Goal: Task Accomplishment & Management: Use online tool/utility

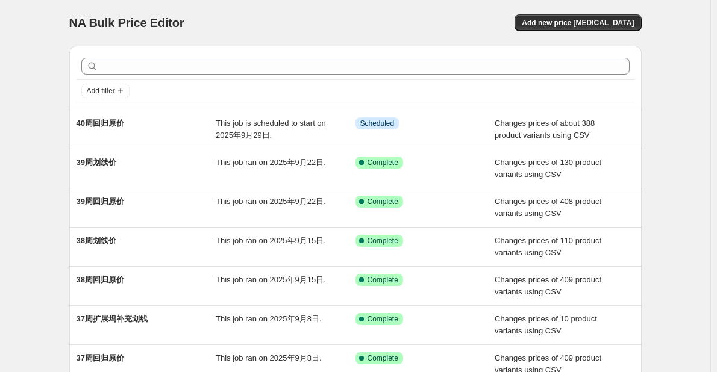
click at [38, 57] on div "NA Bulk Price Editor. This page is ready NA Bulk Price Editor Add new price [ME…" at bounding box center [355, 310] width 710 height 620
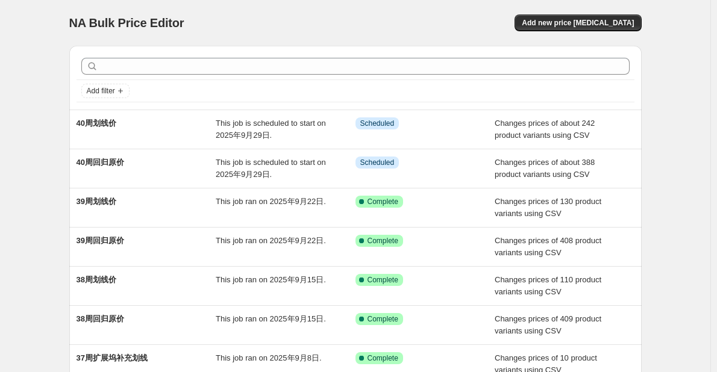
click at [57, 200] on div "NA Bulk Price Editor. This page is ready NA Bulk Price Editor Add new price [ME…" at bounding box center [355, 310] width 710 height 620
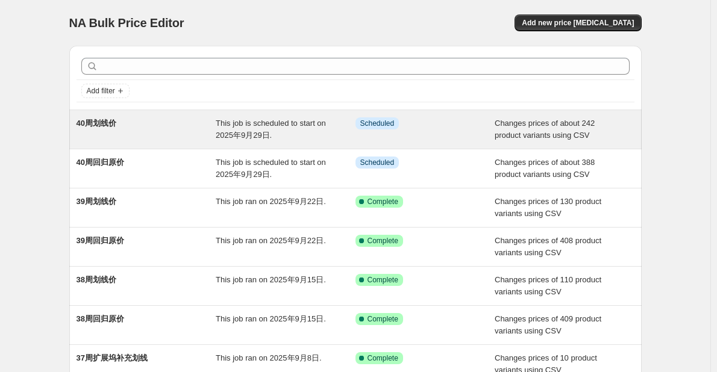
click at [194, 140] on div "40周划线价" at bounding box center [146, 129] width 140 height 24
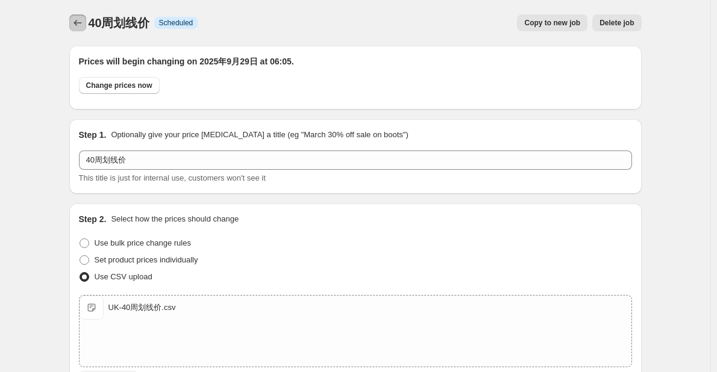
click at [84, 25] on icon "Price change jobs" at bounding box center [78, 23] width 12 height 12
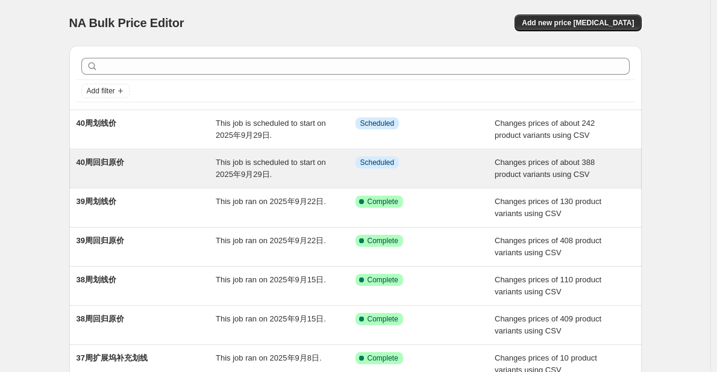
click at [271, 183] on div "40周回归原价 This job is scheduled to start on 2025年9月29日. Info Scheduled Changes pr…" at bounding box center [355, 168] width 572 height 39
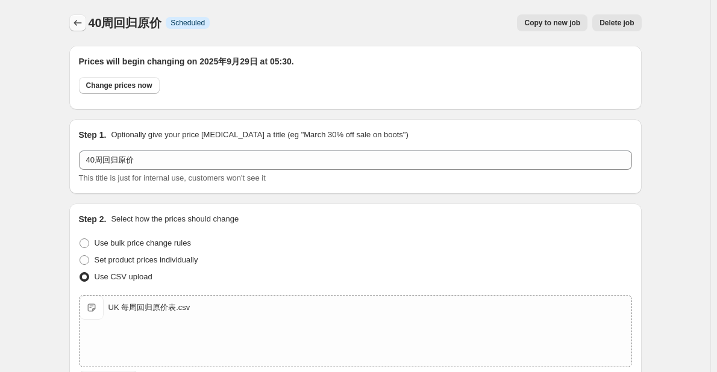
click at [82, 24] on icon "Price change jobs" at bounding box center [78, 23] width 12 height 12
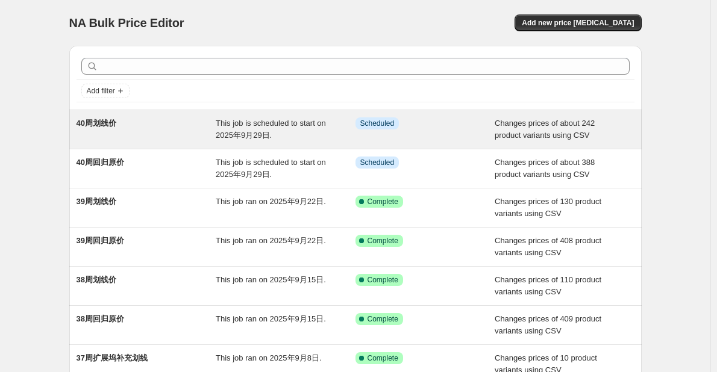
click at [223, 140] on span "This job is scheduled to start on 2025年9月29日." at bounding box center [271, 129] width 110 height 21
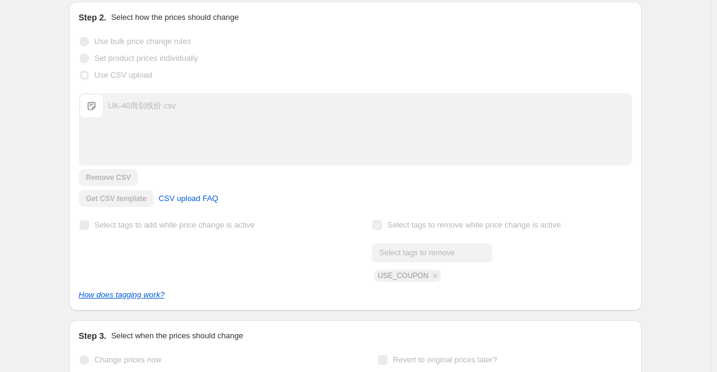
scroll to position [241, 0]
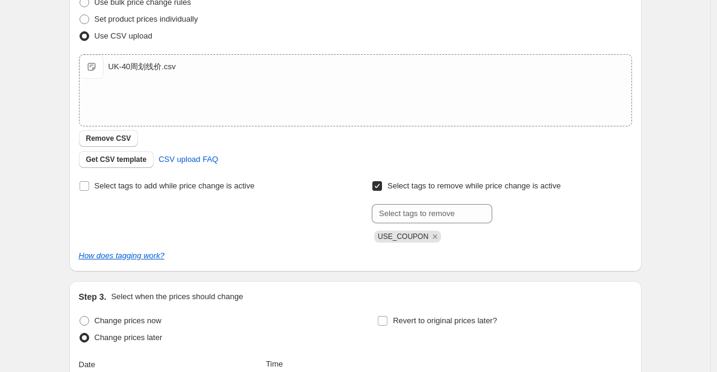
click at [491, 236] on div "USE_COUPON" at bounding box center [502, 235] width 260 height 14
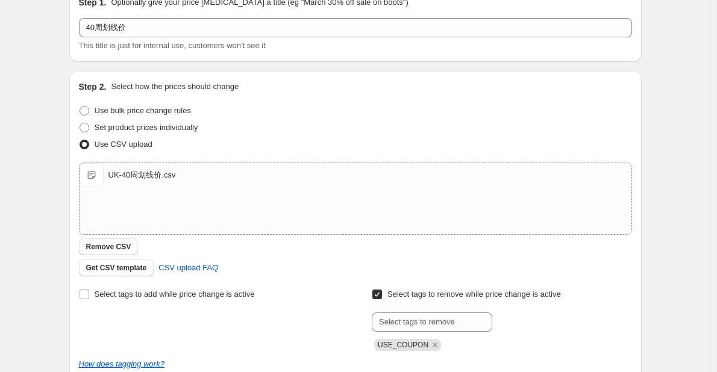
scroll to position [0, 0]
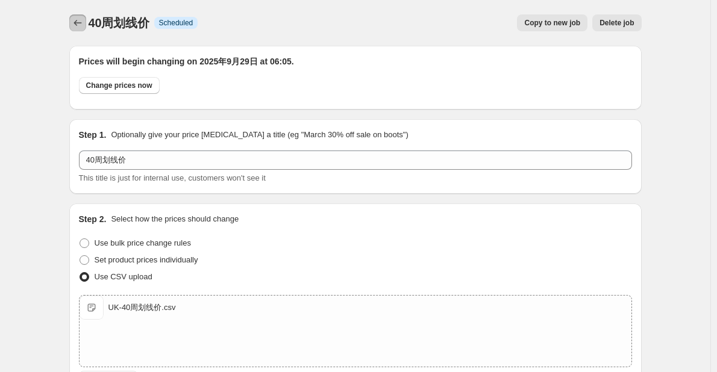
click at [74, 19] on icon "Price change jobs" at bounding box center [78, 23] width 12 height 12
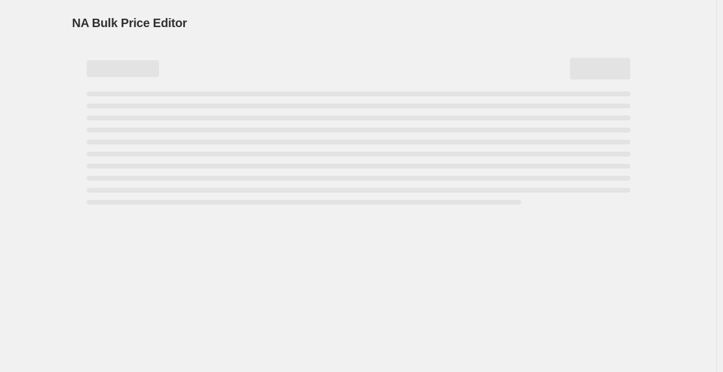
click at [300, 15] on div "NA Bulk Price Editor" at bounding box center [358, 22] width 572 height 17
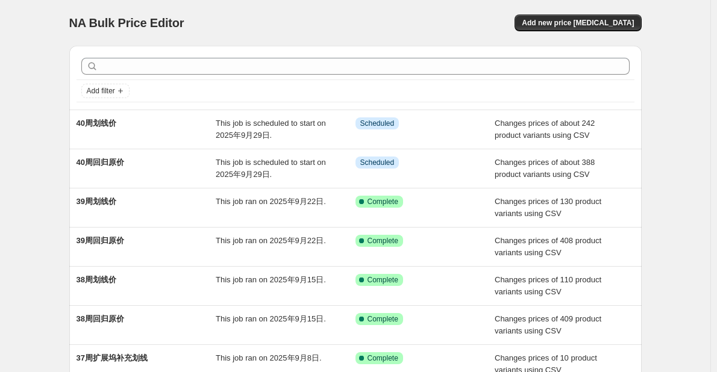
click at [341, 37] on div "NA Bulk Price Editor. This page is ready NA Bulk Price Editor Add new price [ME…" at bounding box center [355, 23] width 572 height 46
click at [344, 25] on div "NA Bulk Price Editor" at bounding box center [206, 22] width 275 height 17
click at [231, 17] on div "NA Bulk Price Editor" at bounding box center [206, 22] width 275 height 17
click at [231, 21] on div "NA Bulk Price Editor" at bounding box center [206, 22] width 275 height 17
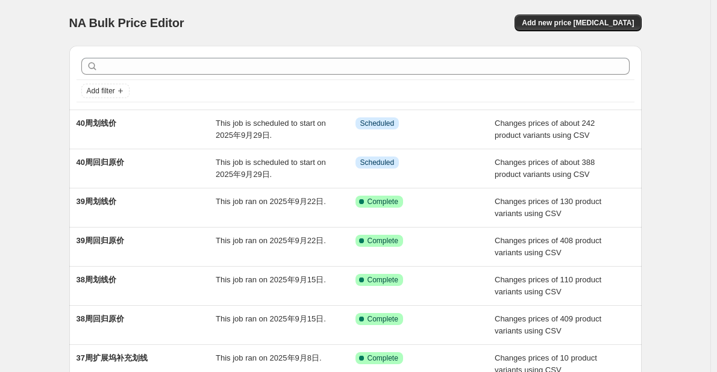
click at [237, 16] on div "NA Bulk Price Editor" at bounding box center [206, 22] width 275 height 17
click at [58, 272] on div "NA Bulk Price Editor. This page is ready NA Bulk Price Editor Add new price [ME…" at bounding box center [355, 310] width 601 height 620
click at [45, 73] on div "NA Bulk Price Editor. This page is ready NA Bulk Price Editor Add new price [ME…" at bounding box center [355, 310] width 710 height 620
click at [703, 142] on div "NA Bulk Price Editor. This page is ready NA Bulk Price Editor Add new price [ME…" at bounding box center [355, 310] width 710 height 620
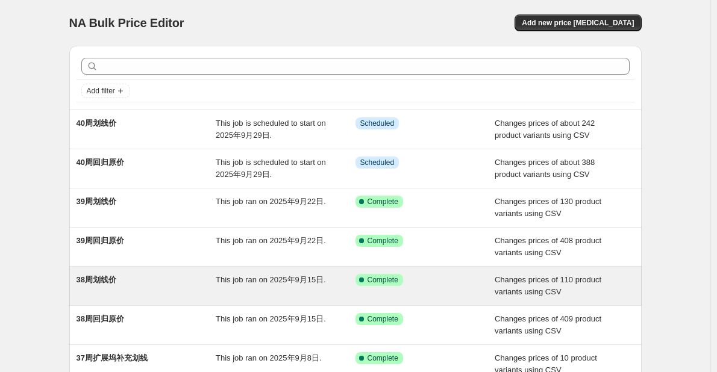
drag, startPoint x: 694, startPoint y: 219, endPoint x: 604, endPoint y: 272, distance: 104.7
click at [694, 219] on div "NA Bulk Price Editor. This page is ready NA Bulk Price Editor Add new price [ME…" at bounding box center [355, 310] width 710 height 620
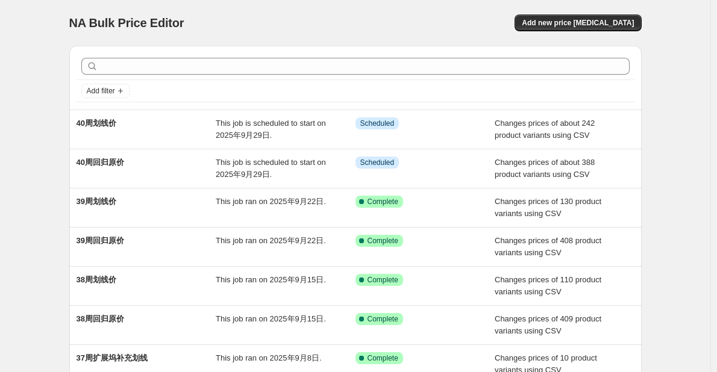
click at [665, 149] on div "NA Bulk Price Editor. This page is ready NA Bulk Price Editor Add new price [ME…" at bounding box center [355, 310] width 710 height 620
click at [43, 98] on div "NA Bulk Price Editor. This page is ready NA Bulk Price Editor Add new price [ME…" at bounding box center [355, 310] width 710 height 620
